Goal: Information Seeking & Learning: Understand process/instructions

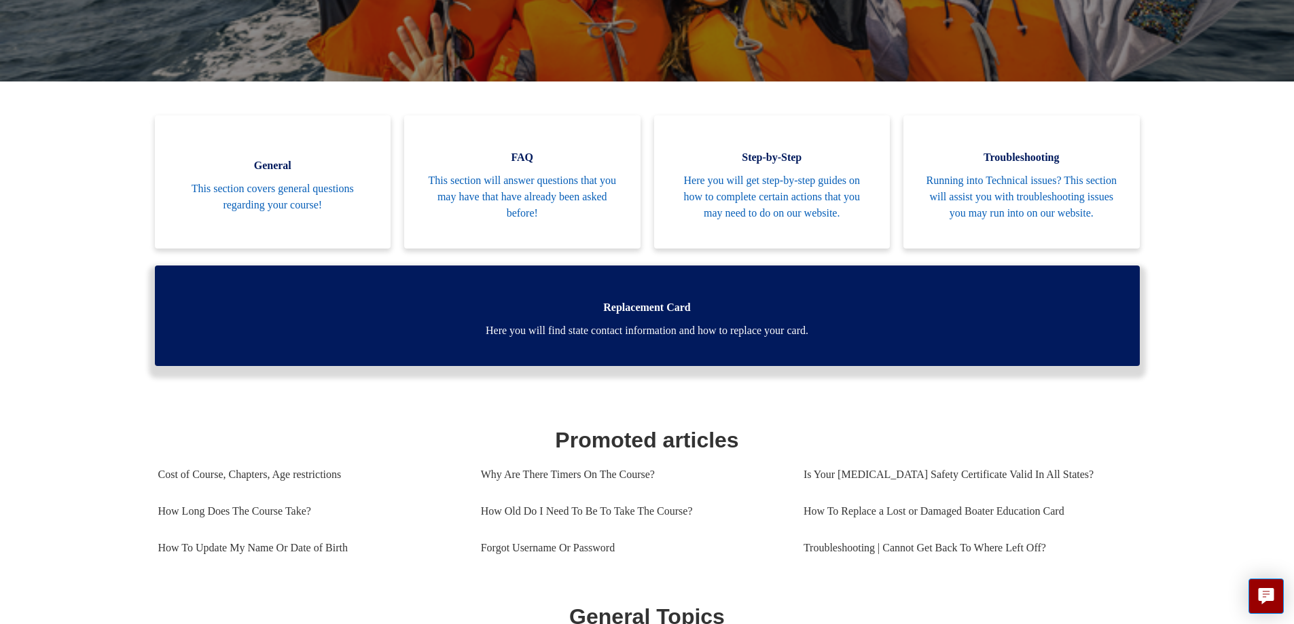
scroll to position [301, 0]
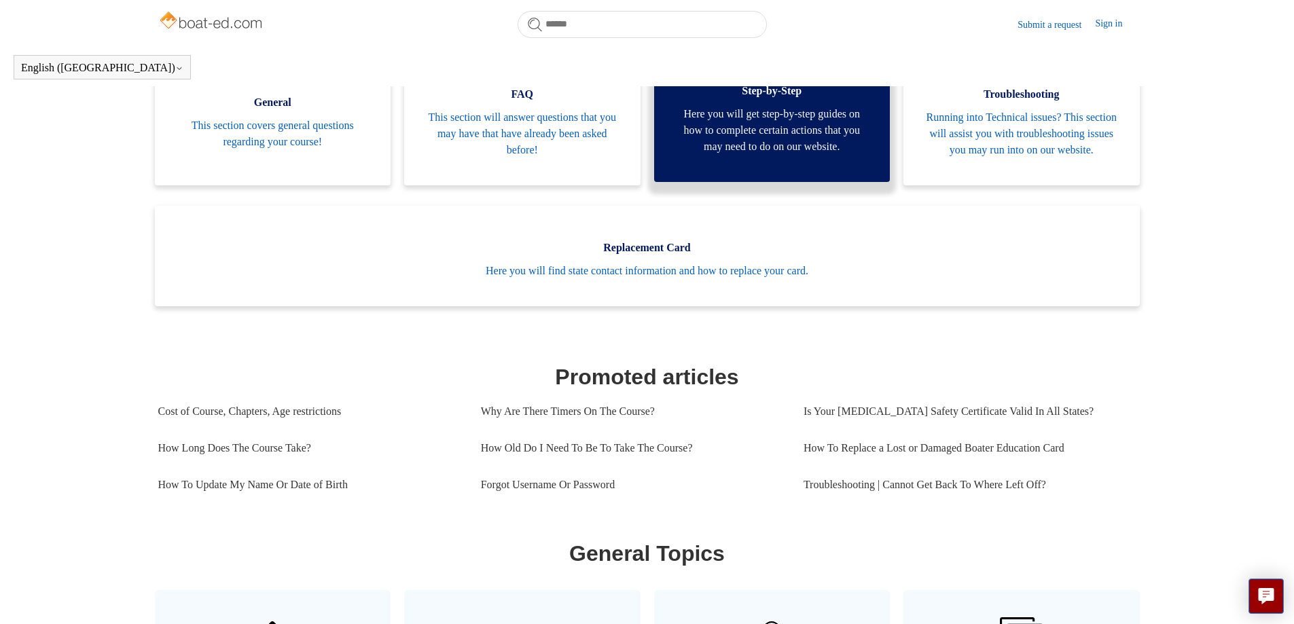
click at [738, 141] on span "Here you will get step-by-step guides on how to complete certain actions that y…" at bounding box center [772, 130] width 196 height 49
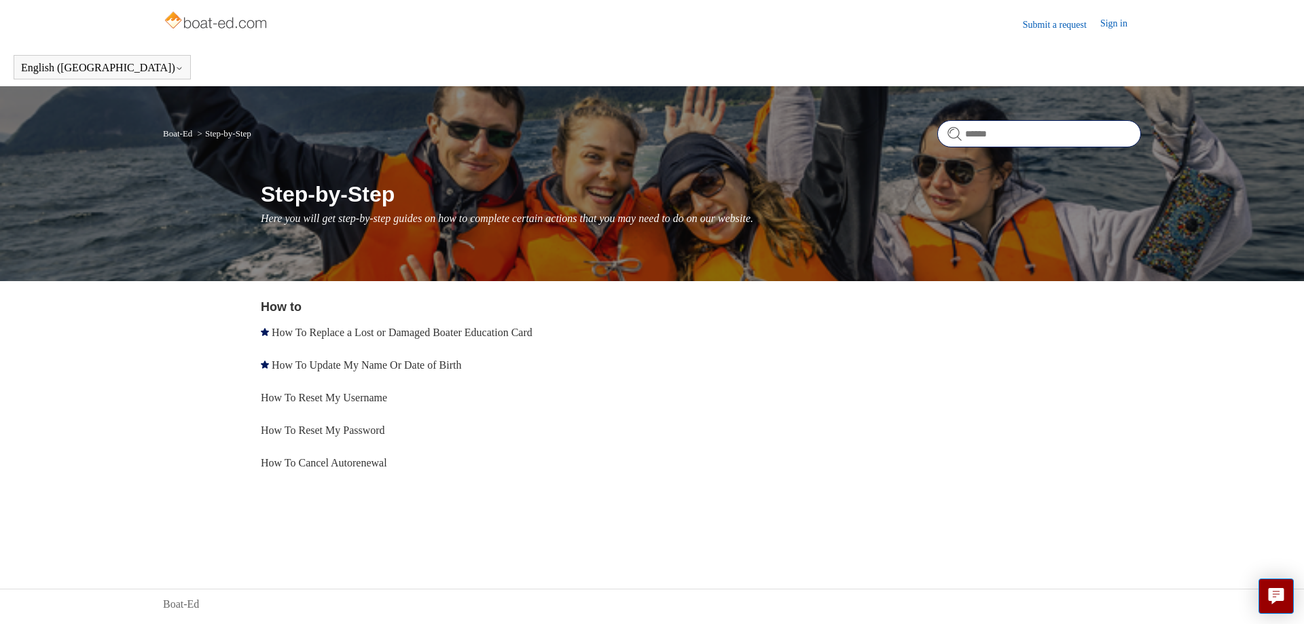
click at [976, 138] on input "Search" at bounding box center [1039, 133] width 204 height 27
click at [534, 216] on p "Here you will get step-by-step guides on how to complete certain actions that y…" at bounding box center [701, 218] width 880 height 16
click at [187, 136] on link "Boat-Ed" at bounding box center [177, 133] width 29 height 10
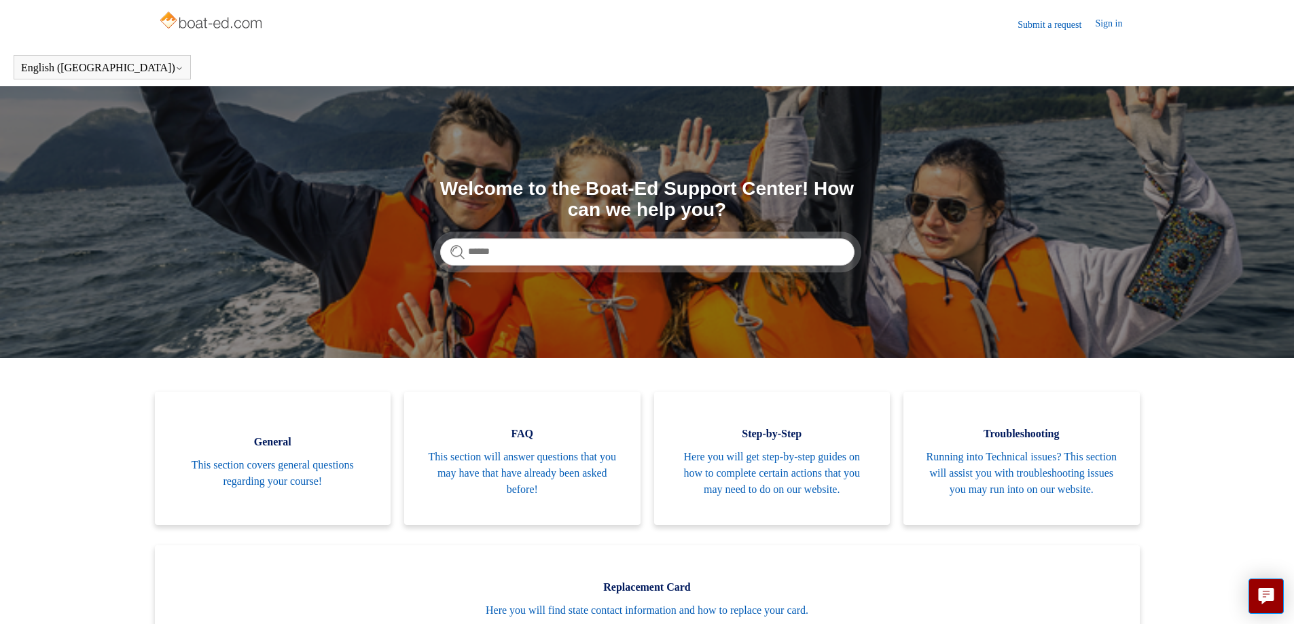
click at [456, 254] on form at bounding box center [647, 251] width 414 height 27
